Goal: Check status: Check status

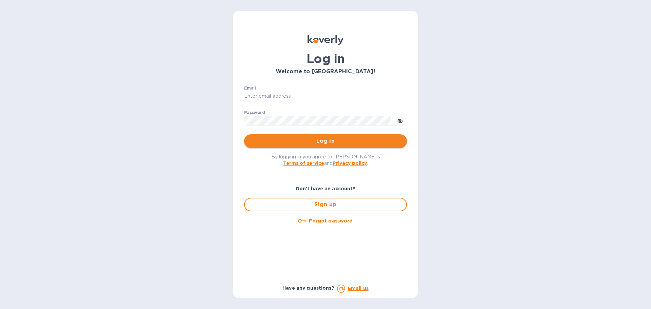
type input "[EMAIL_ADDRESS][DOMAIN_NAME]"
click at [272, 142] on span "Log in" at bounding box center [326, 141] width 152 height 8
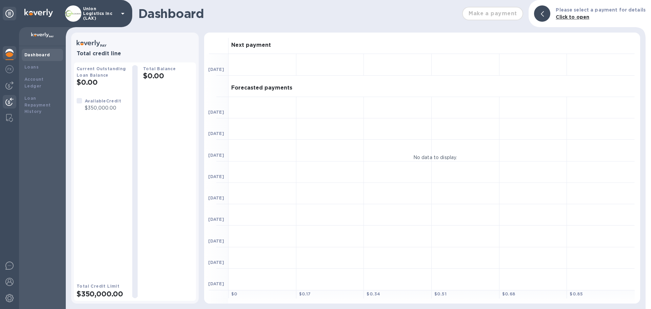
click at [13, 100] on img at bounding box center [9, 102] width 8 height 8
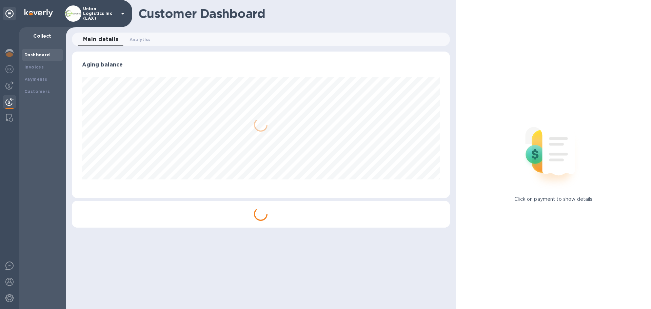
scroll to position [147, 378]
click at [45, 82] on div "Payments" at bounding box center [42, 79] width 36 height 7
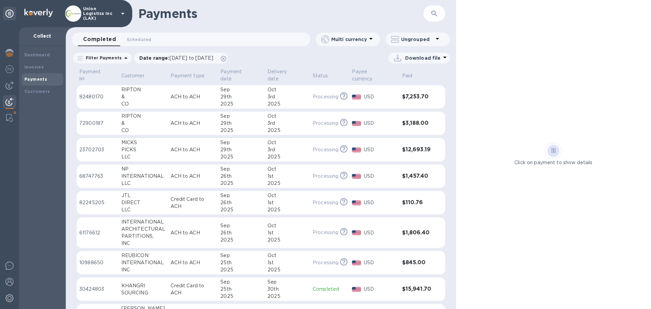
click at [162, 125] on div "&" at bounding box center [143, 123] width 44 height 7
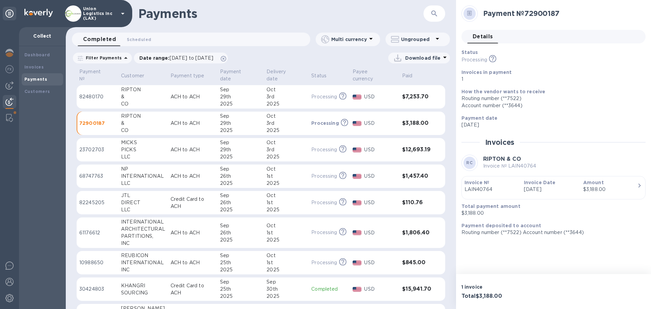
click at [171, 126] on p "ACH to ACH" at bounding box center [193, 123] width 44 height 7
click at [198, 123] on p "ACH to ACH" at bounding box center [193, 123] width 44 height 7
